Goal: Information Seeking & Learning: Understand process/instructions

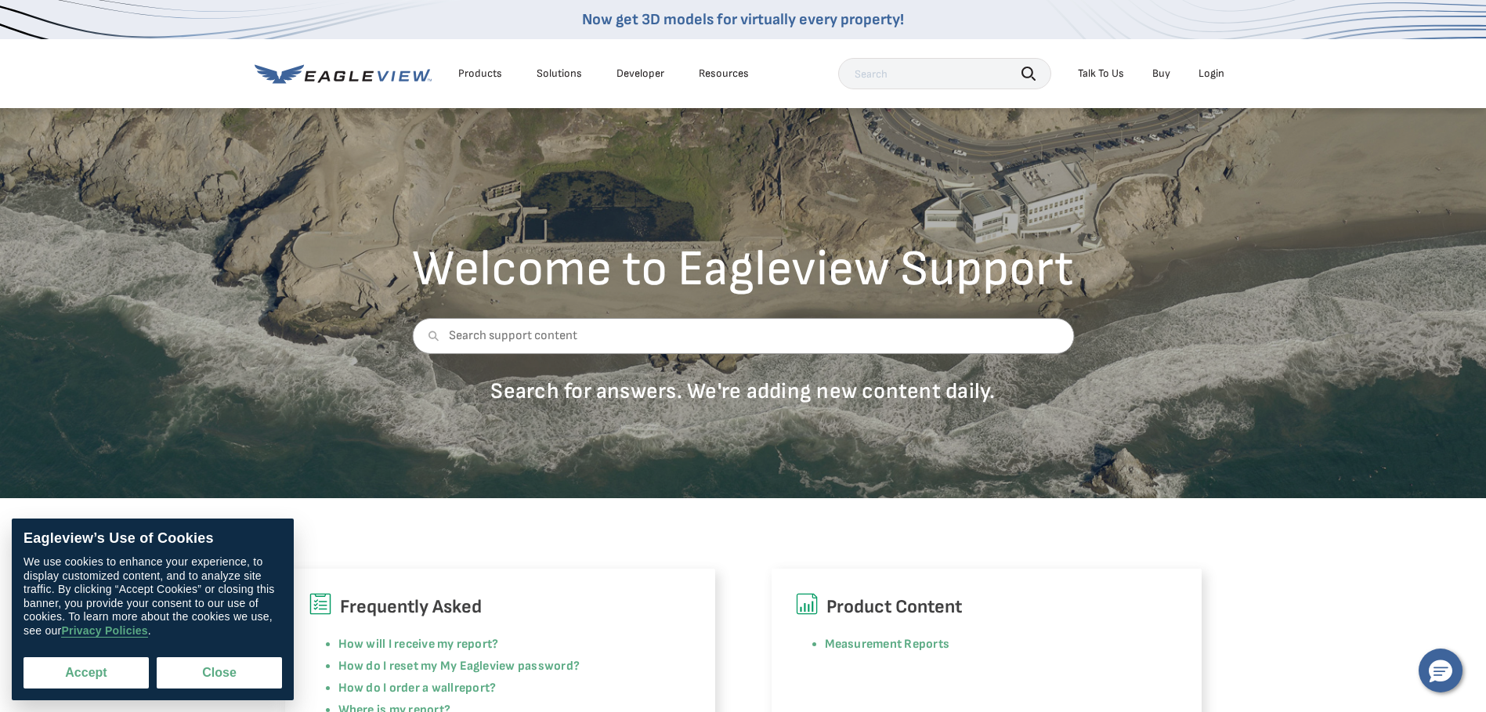
drag, startPoint x: 96, startPoint y: 671, endPoint x: 130, endPoint y: 667, distance: 33.9
click at [96, 671] on button "Accept" at bounding box center [85, 672] width 125 height 31
checkbox input "true"
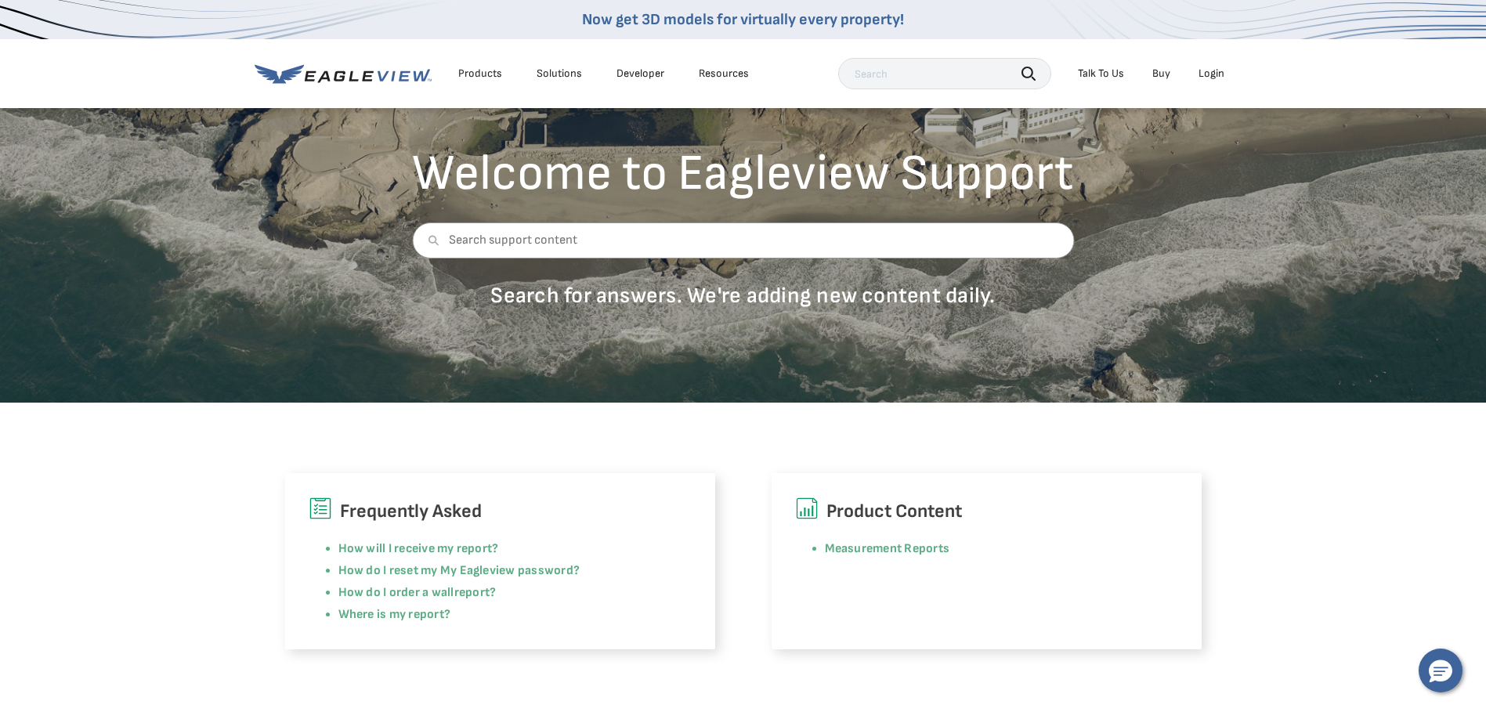
scroll to position [157, 0]
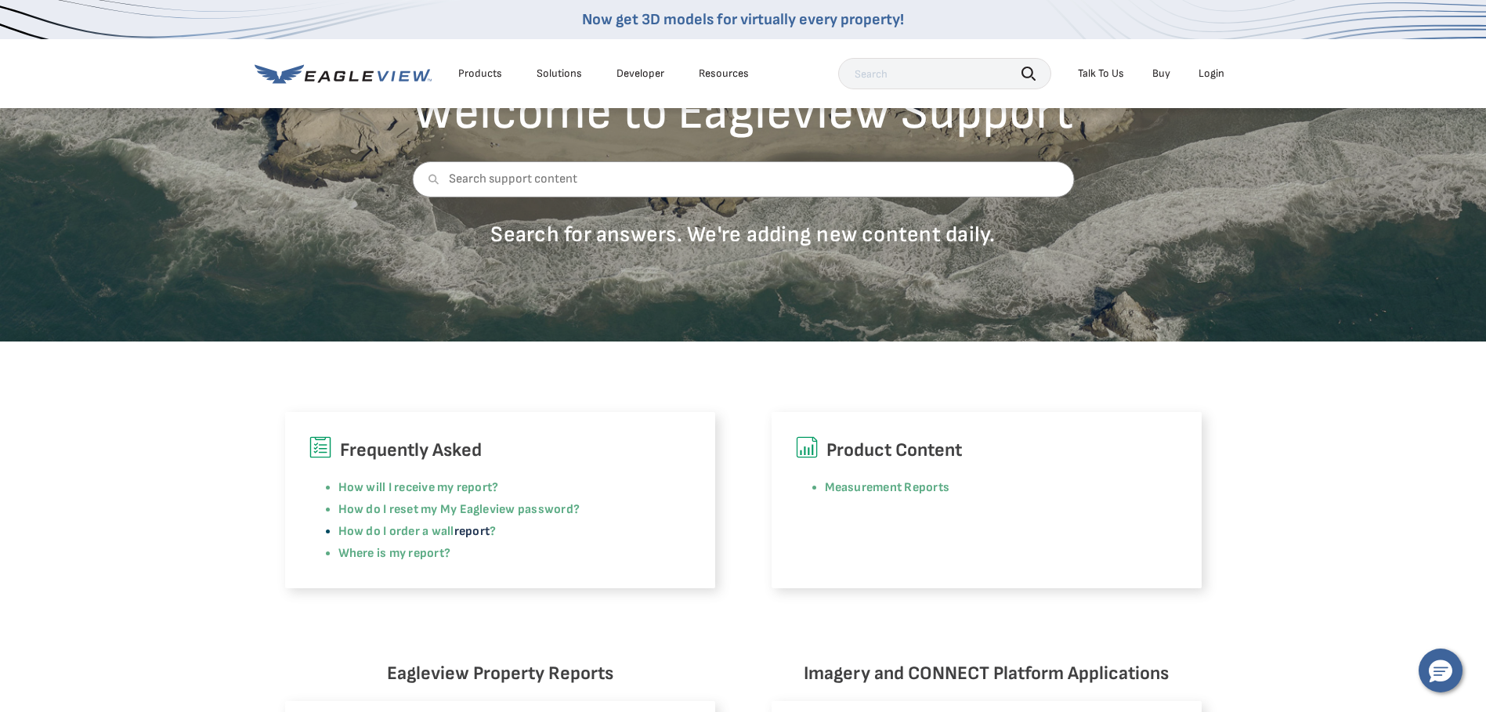
click at [468, 528] on link "report" at bounding box center [471, 531] width 35 height 15
click at [406, 532] on link "How do I order a wall" at bounding box center [396, 531] width 116 height 15
